Goal: Find contact information: Find contact information

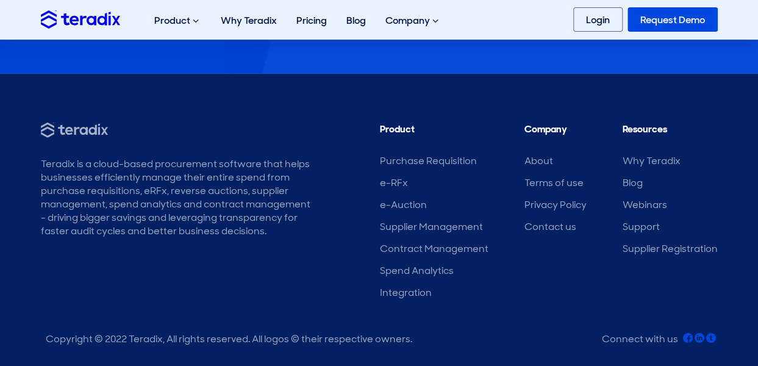
scroll to position [1594, 0]
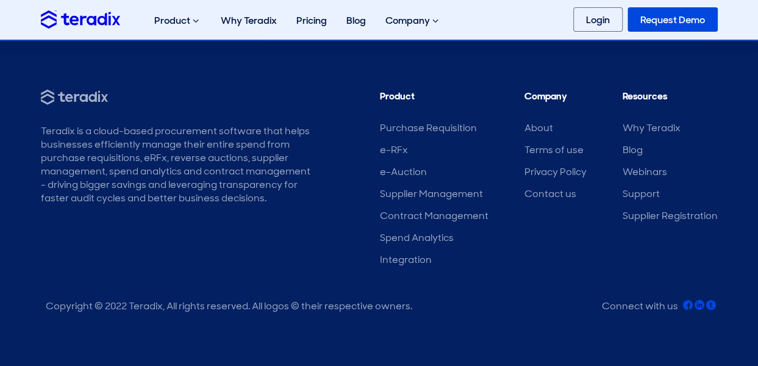
click at [690, 305] on body at bounding box center [709, 317] width 54 height 54
click at [701, 307] on body at bounding box center [709, 317] width 54 height 54
click at [700, 306] on body at bounding box center [709, 317] width 54 height 54
click at [650, 126] on link "Why Teradix" at bounding box center [652, 127] width 58 height 13
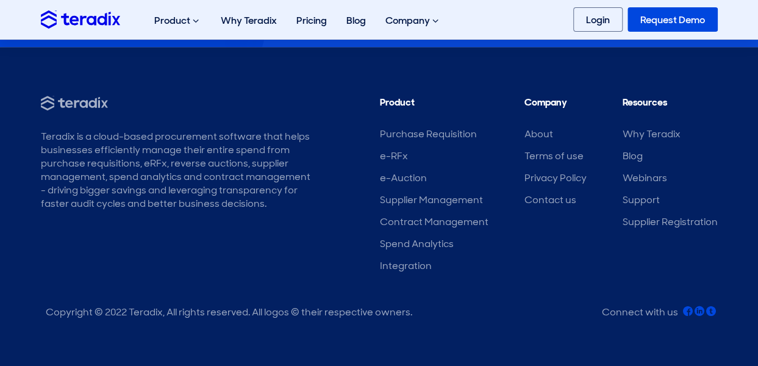
scroll to position [2659, 0]
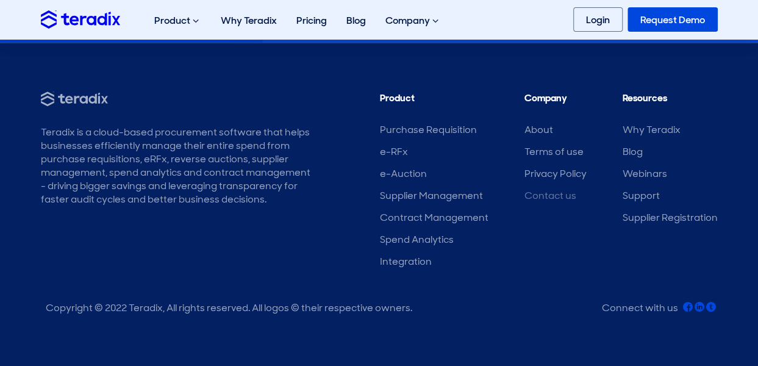
click at [548, 196] on link "Contact us" at bounding box center [550, 195] width 52 height 13
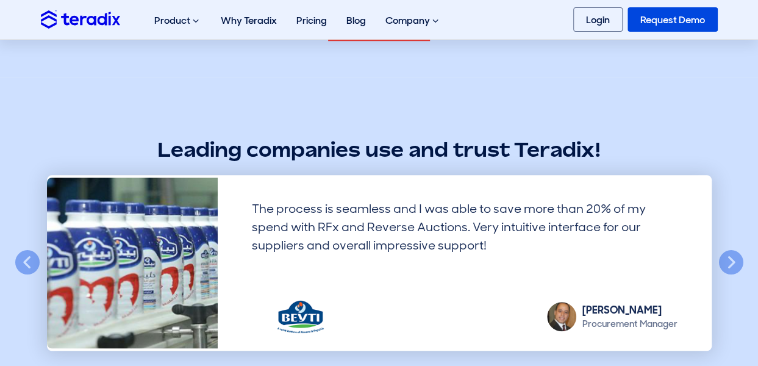
scroll to position [498, 0]
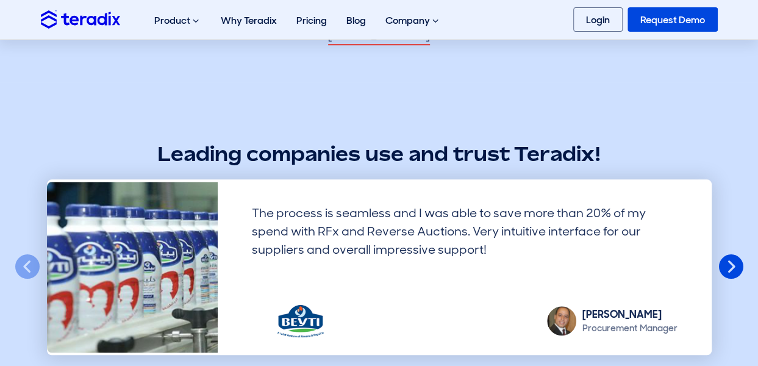
click at [730, 267] on button "Next" at bounding box center [731, 267] width 27 height 27
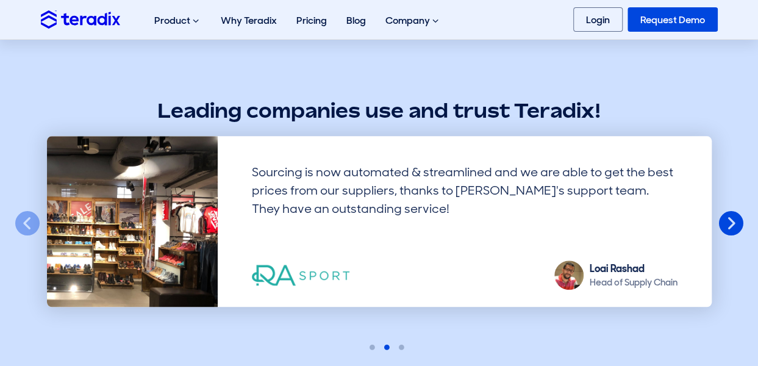
scroll to position [543, 0]
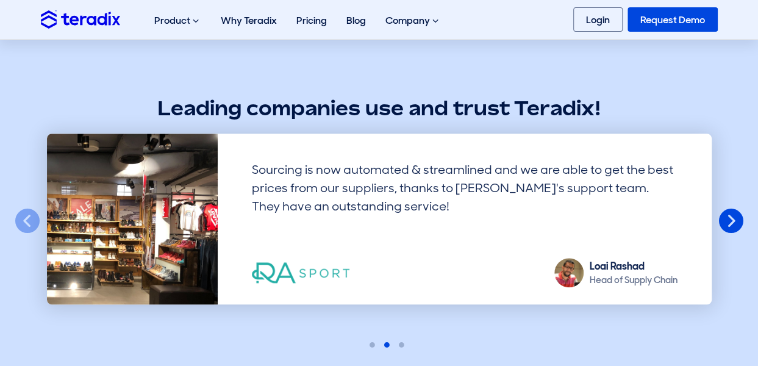
click at [731, 221] on button "Next" at bounding box center [731, 221] width 27 height 27
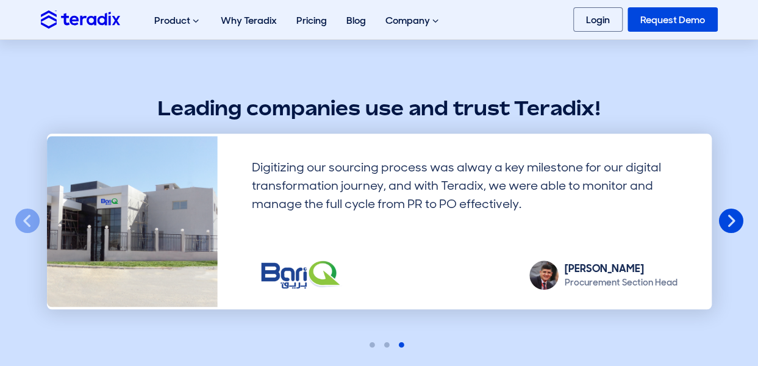
click at [731, 221] on button "Next" at bounding box center [731, 221] width 27 height 27
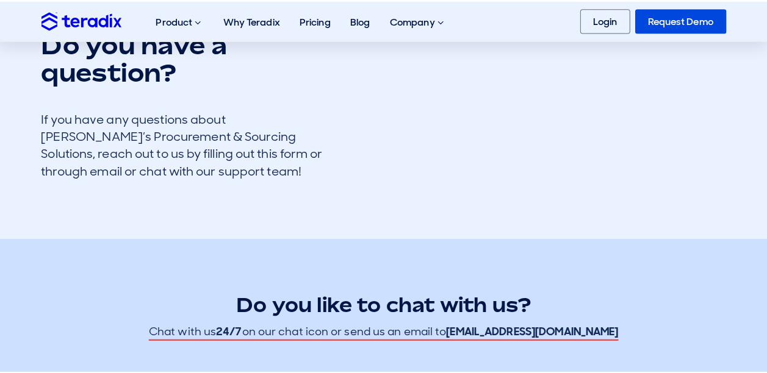
scroll to position [0, 0]
